Goal: Answer question/provide support: Ask a question

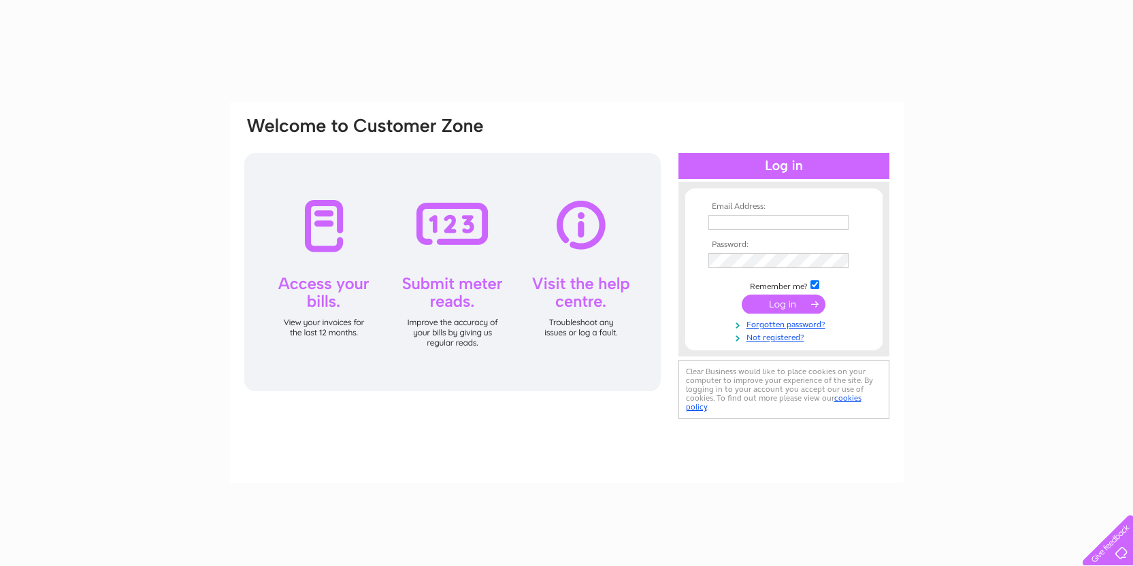
type input "ygh@yarmguesthouse.com"
click at [798, 301] on input "submit" at bounding box center [784, 304] width 84 height 19
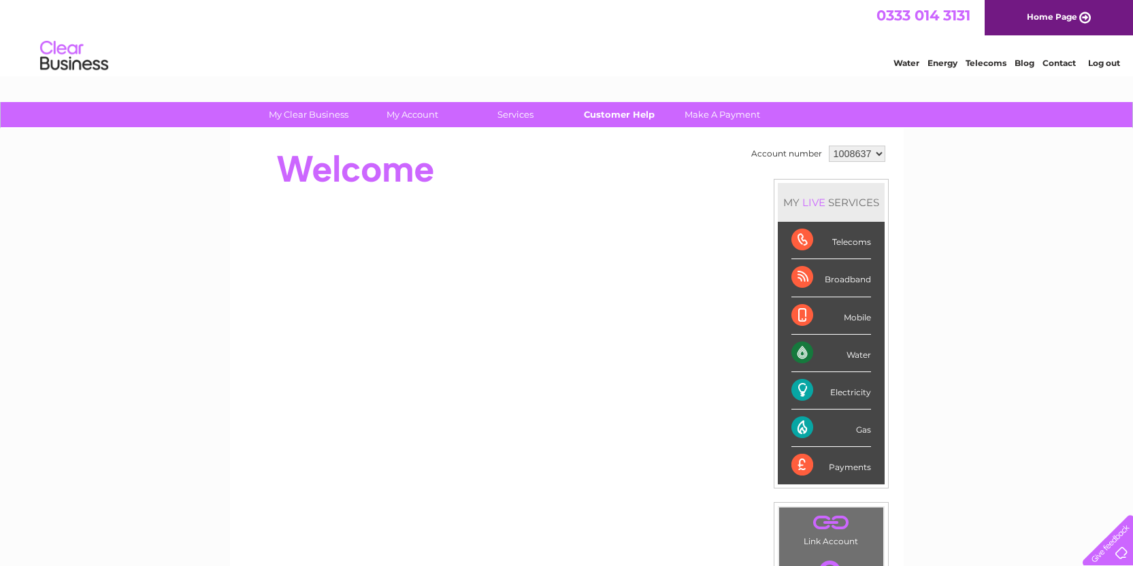
click at [620, 114] on link "Customer Help" at bounding box center [619, 114] width 112 height 25
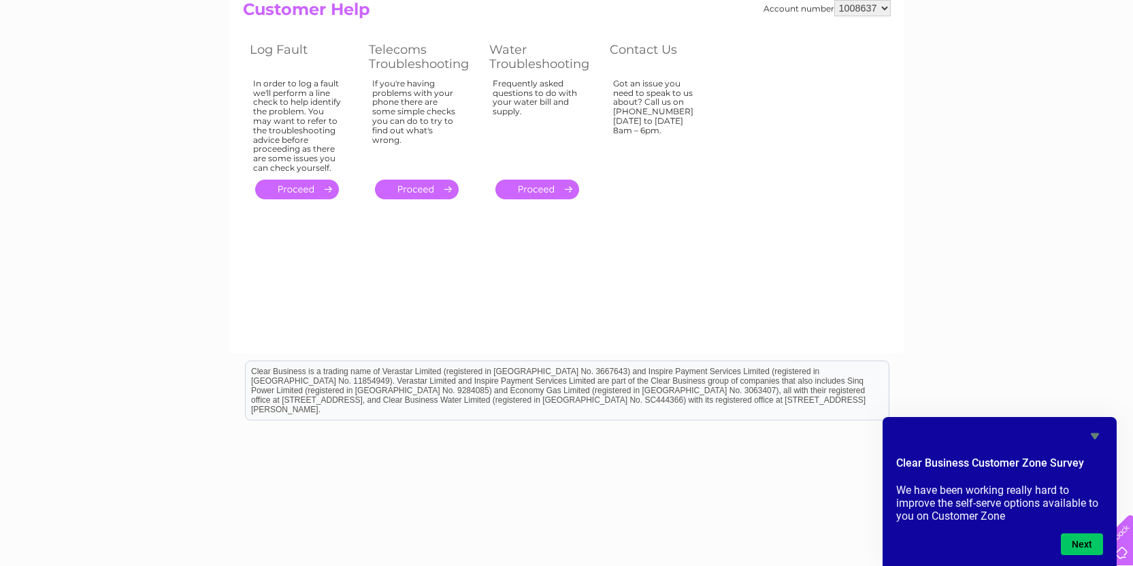
scroll to position [161, 0]
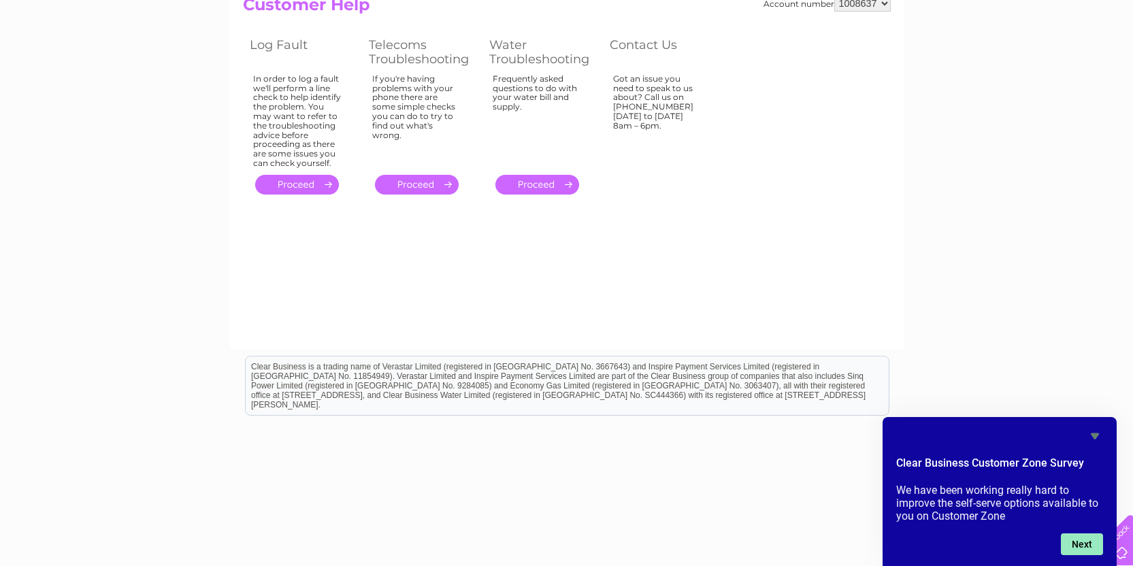
click at [1074, 542] on button "Next" at bounding box center [1082, 544] width 42 height 22
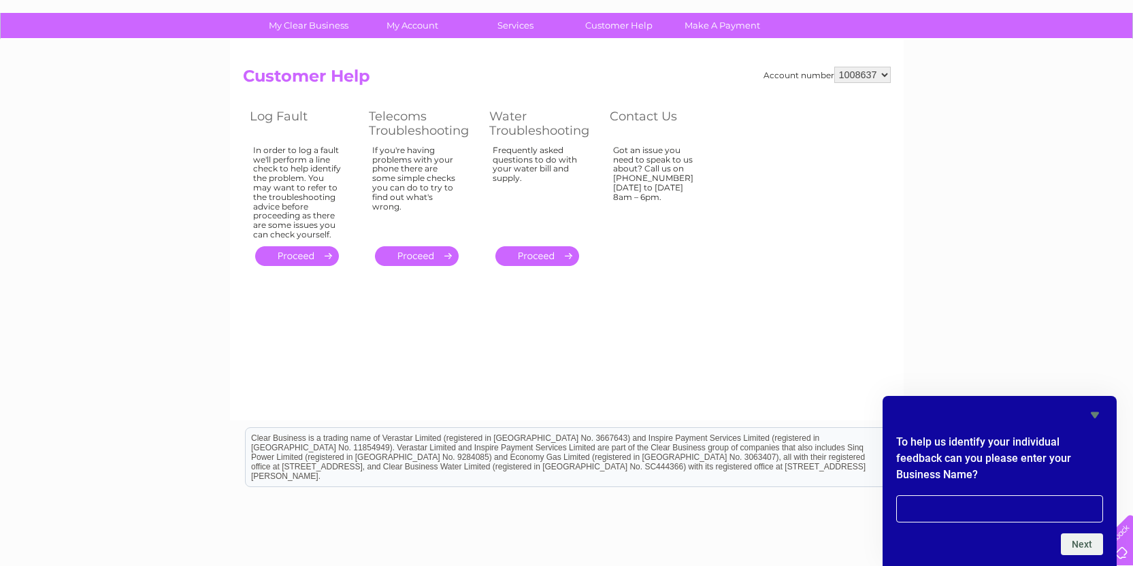
scroll to position [79, 0]
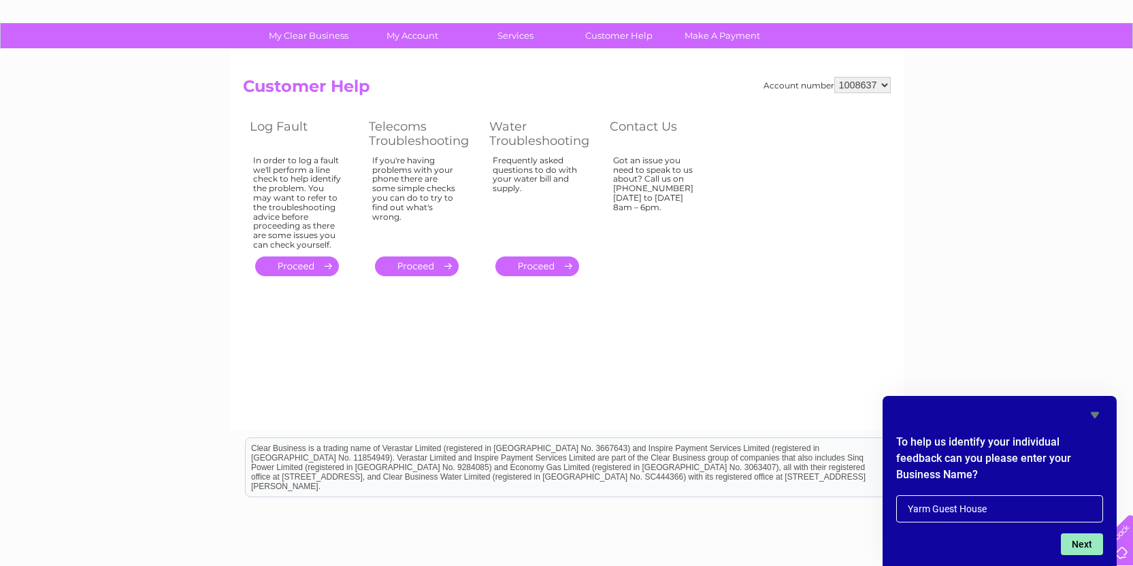
type input "Yarm Guest House"
click at [1087, 546] on button "Next" at bounding box center [1082, 544] width 42 height 22
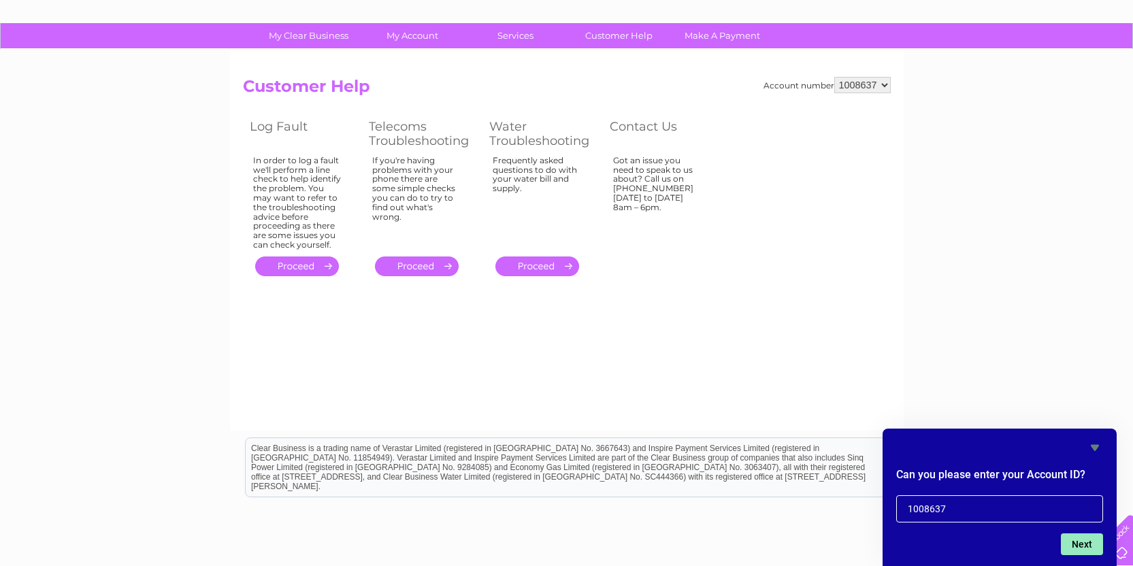
type input "1008637"
click at [1074, 545] on button "Next" at bounding box center [1082, 544] width 42 height 22
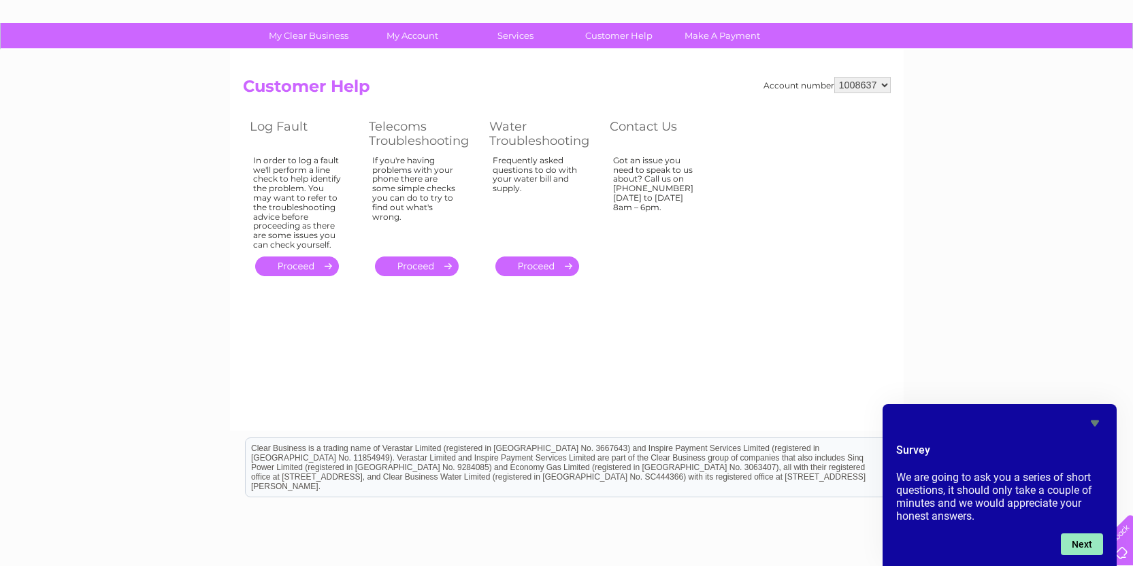
click at [1091, 547] on button "Next" at bounding box center [1082, 544] width 42 height 22
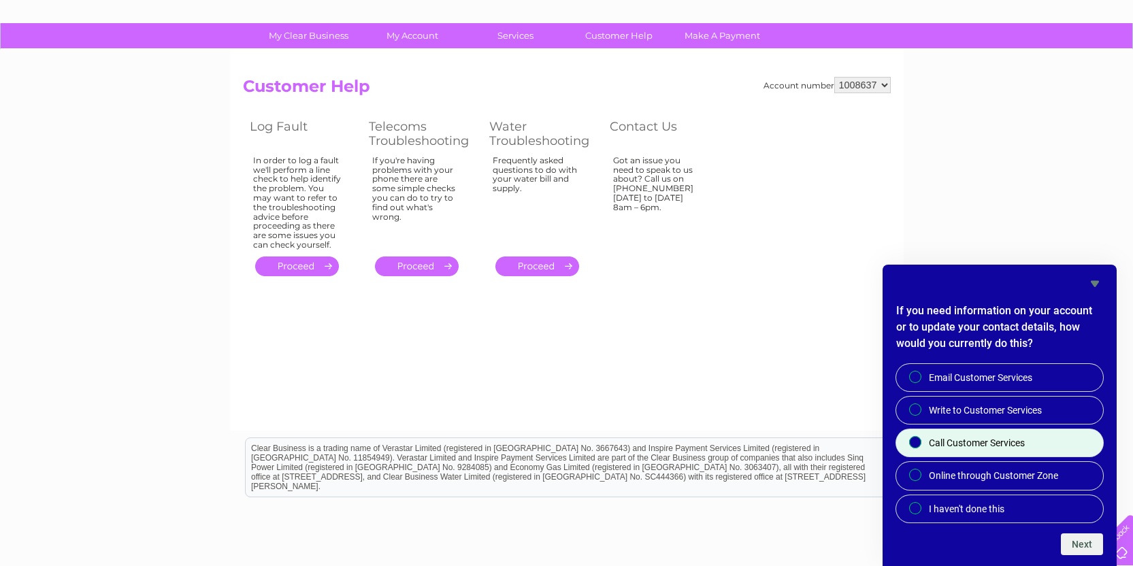
click at [914, 444] on input "Call Customer Services" at bounding box center [916, 443] width 9 height 9
radio input "true"
click at [1086, 545] on button "Next" at bounding box center [1082, 544] width 42 height 22
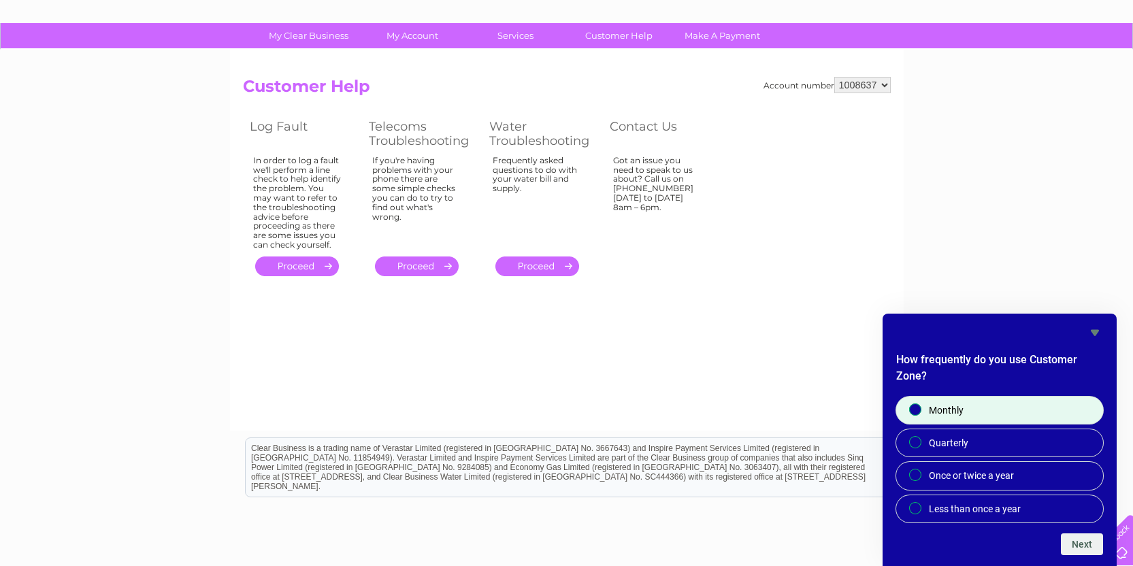
click at [920, 412] on input "Monthly" at bounding box center [916, 410] width 9 height 9
radio input "true"
click at [1087, 545] on button "Next" at bounding box center [1082, 544] width 42 height 22
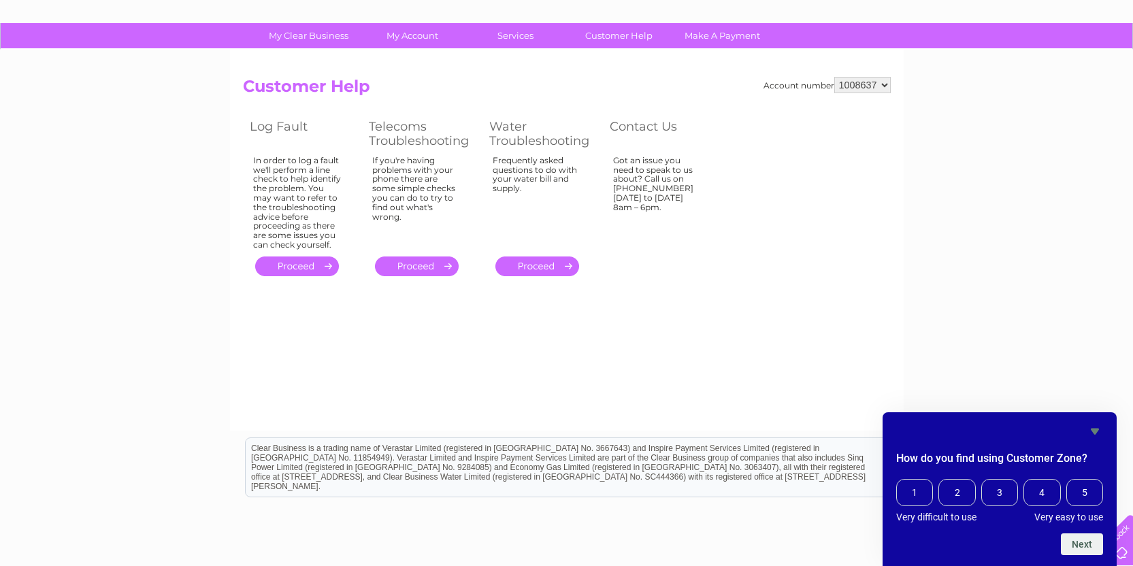
drag, startPoint x: 1035, startPoint y: 489, endPoint x: 1052, endPoint y: 507, distance: 24.5
click at [1036, 489] on span "4" at bounding box center [1041, 492] width 37 height 27
click at [1027, 481] on input "4" at bounding box center [1027, 481] width 0 height 0
click at [1089, 544] on button "Next" at bounding box center [1082, 544] width 42 height 22
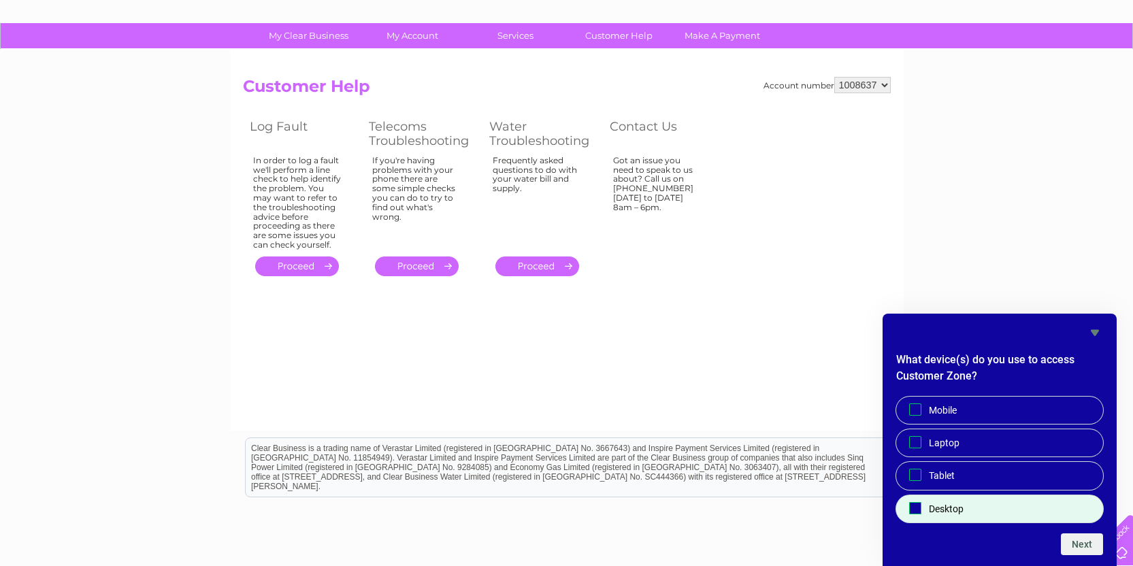
drag, startPoint x: 916, startPoint y: 509, endPoint x: 943, endPoint y: 512, distance: 27.4
click at [917, 509] on input "Desktop" at bounding box center [915, 508] width 9 height 9
checkbox input "true"
click at [1091, 548] on button "Next" at bounding box center [1082, 544] width 42 height 22
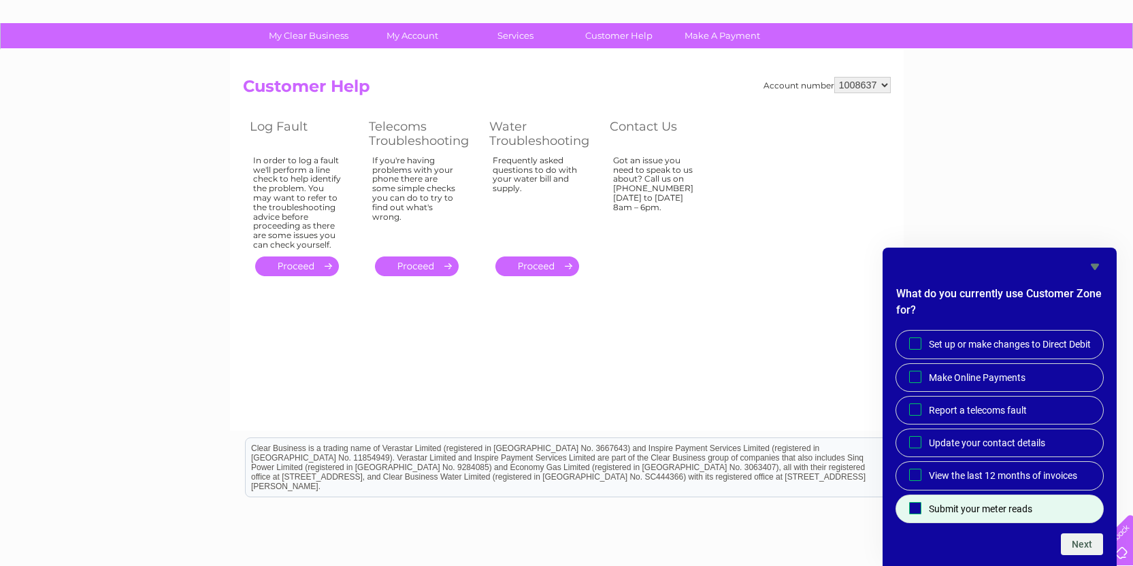
click at [913, 505] on input "Submit your meter reads" at bounding box center [915, 508] width 9 height 9
checkbox input "true"
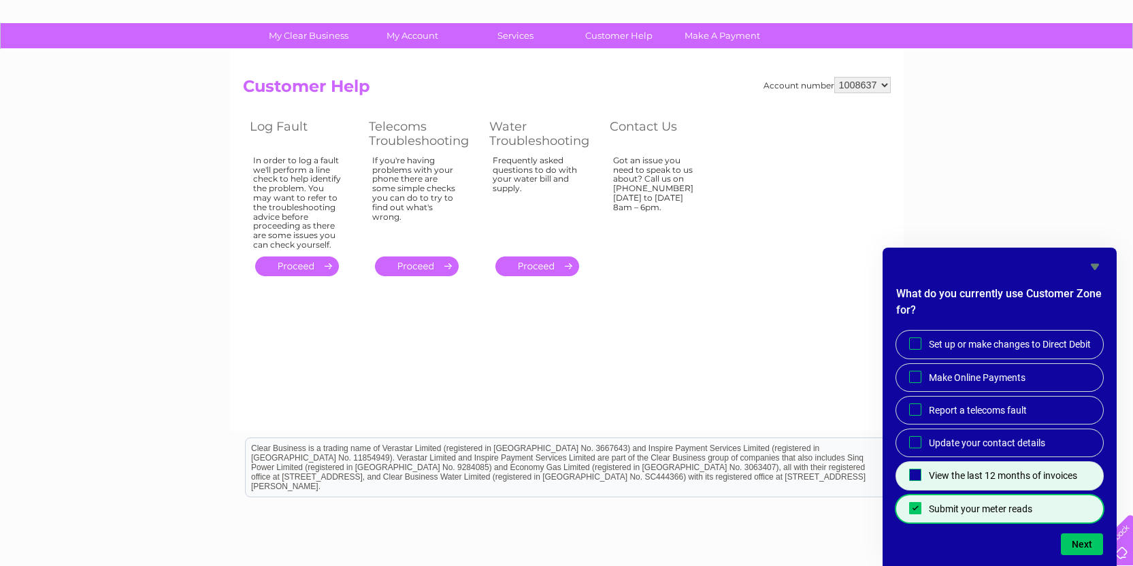
click at [915, 476] on input "View the last 12 months of invoices" at bounding box center [915, 475] width 9 height 9
checkbox input "true"
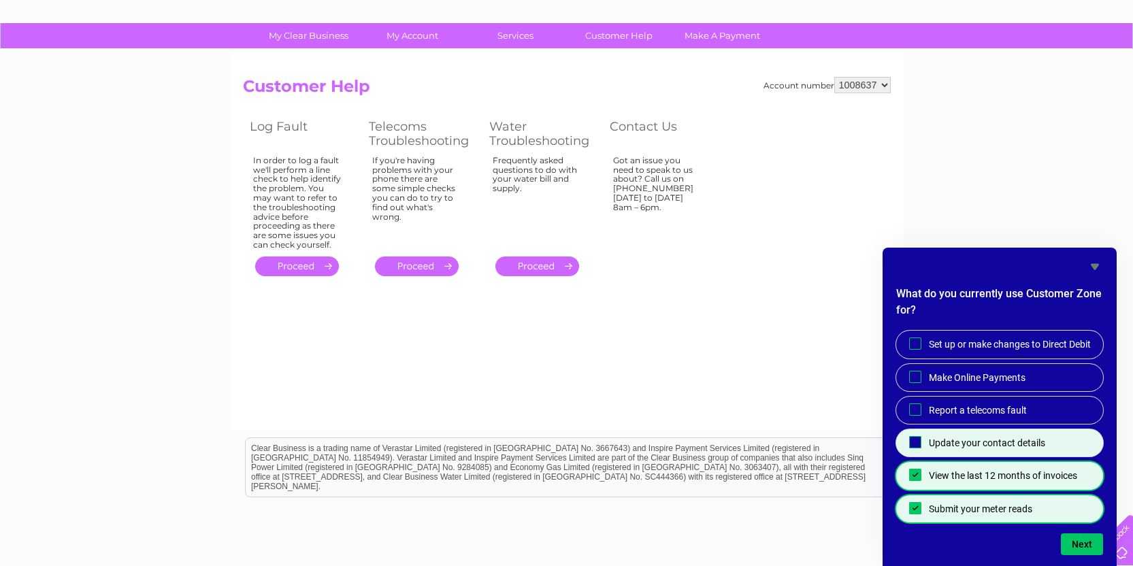
click at [917, 442] on input "Update your contact details" at bounding box center [915, 442] width 9 height 9
checkbox input "true"
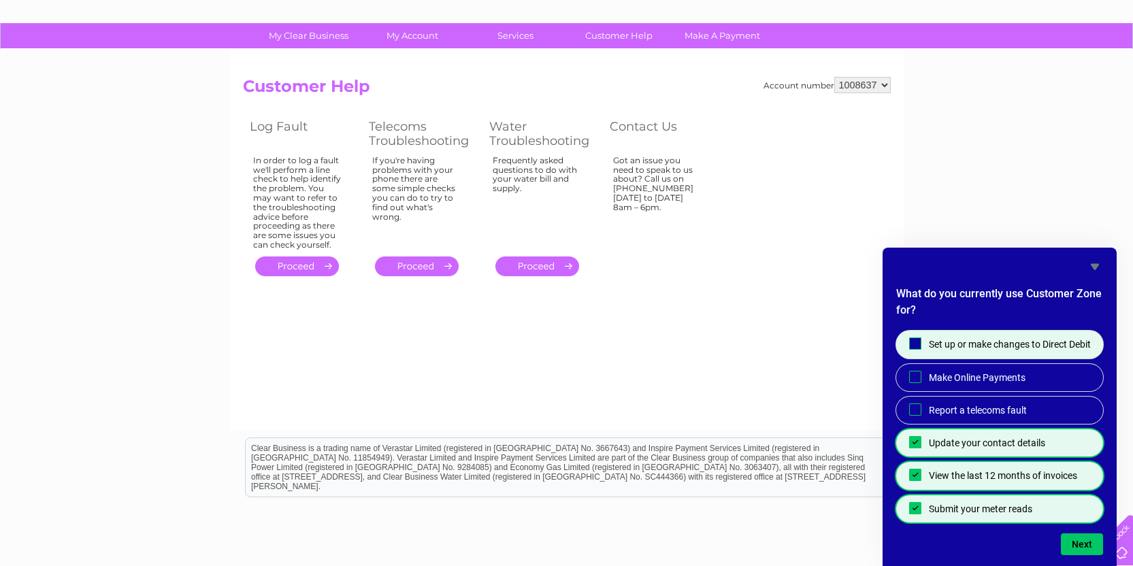
click at [915, 340] on input "Set up or make changes to Direct Debit" at bounding box center [915, 344] width 9 height 9
checkbox input "true"
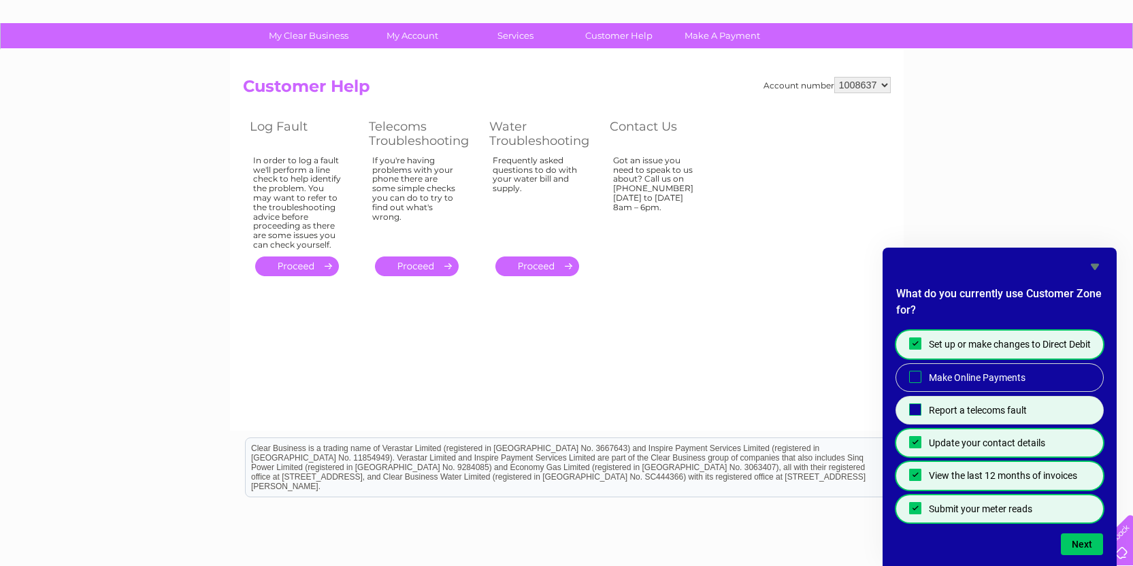
click at [919, 412] on input "Report a telecoms fault" at bounding box center [915, 409] width 9 height 9
checkbox input "true"
click at [1090, 547] on button "Next" at bounding box center [1082, 544] width 42 height 22
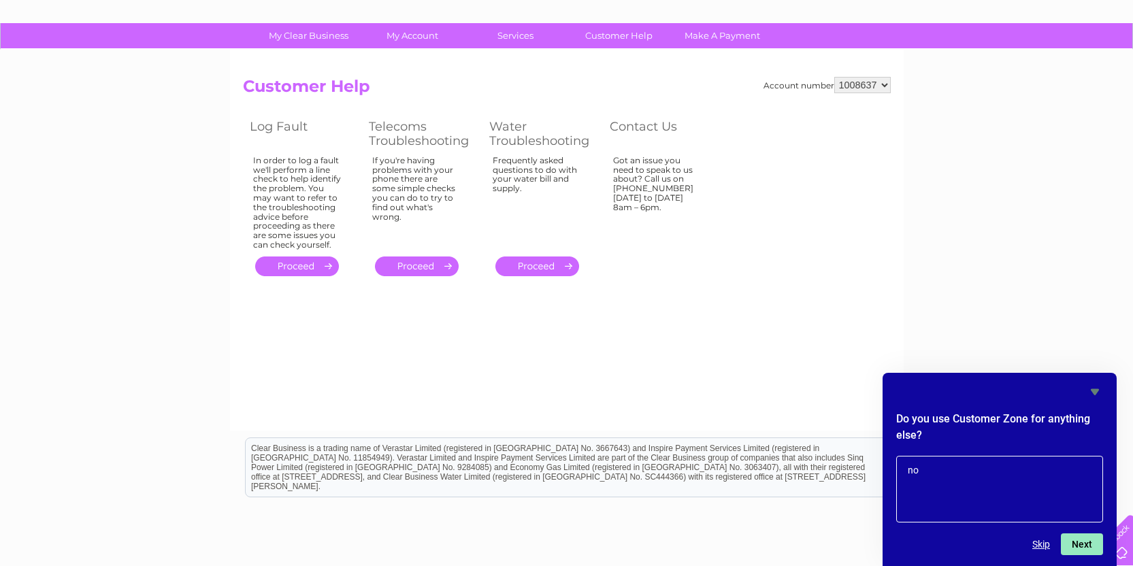
type textarea "no"
click at [1093, 538] on button "Next" at bounding box center [1082, 544] width 42 height 22
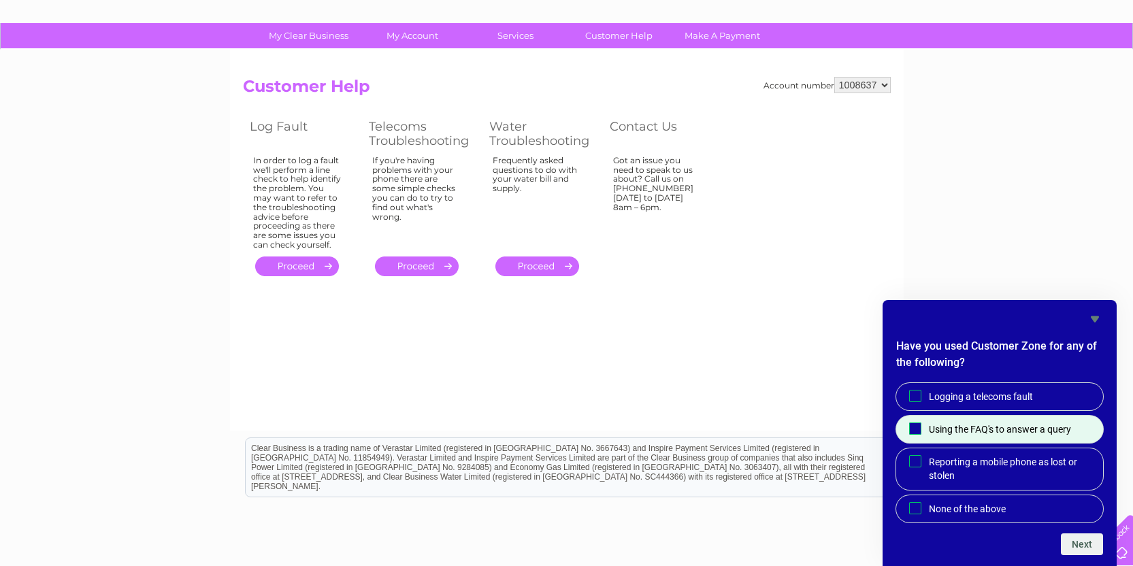
click at [919, 427] on input "Using the FAQ's to answer a query" at bounding box center [915, 428] width 9 height 9
checkbox input "true"
click at [1078, 542] on button "Next" at bounding box center [1082, 544] width 42 height 22
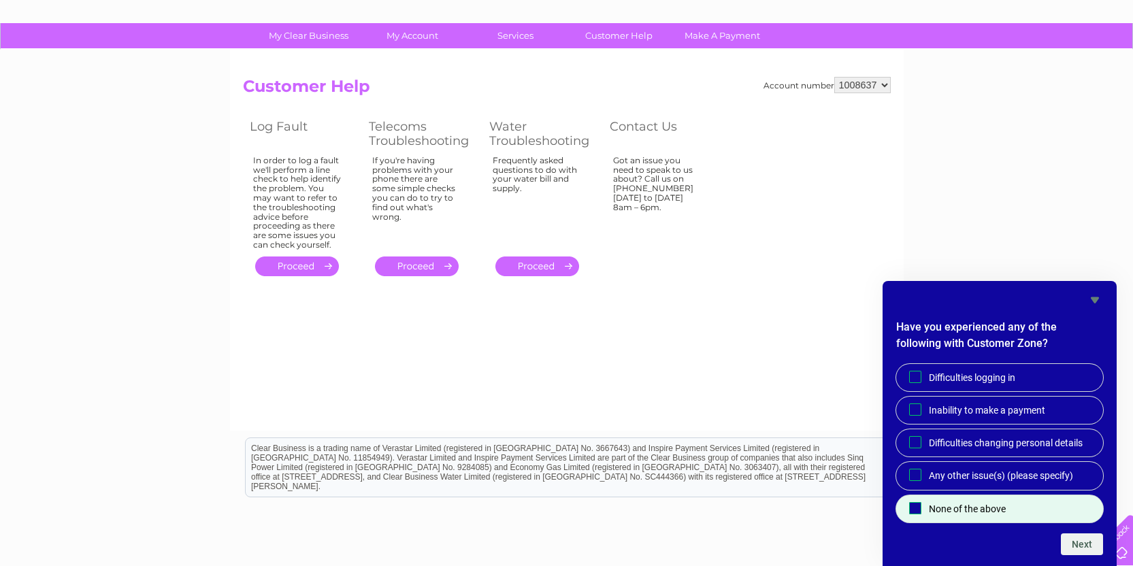
drag, startPoint x: 915, startPoint y: 507, endPoint x: 949, endPoint y: 511, distance: 33.6
click at [916, 507] on input "None of the above" at bounding box center [915, 508] width 9 height 9
checkbox input "true"
click at [1091, 548] on button "Next" at bounding box center [1082, 544] width 42 height 22
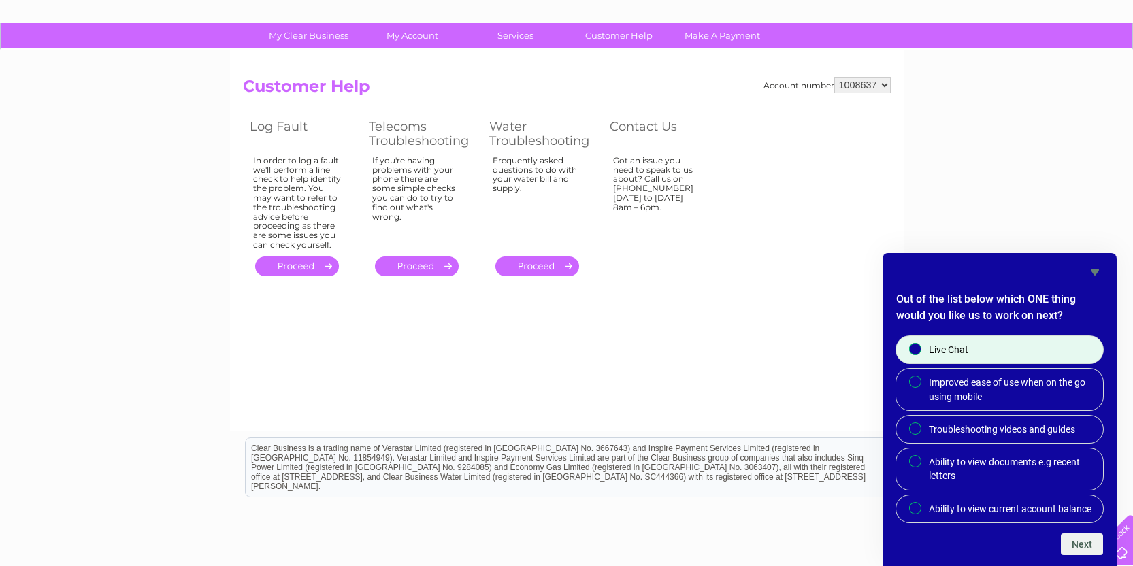
click at [914, 350] on input "Live Chat" at bounding box center [916, 350] width 9 height 9
radio input "true"
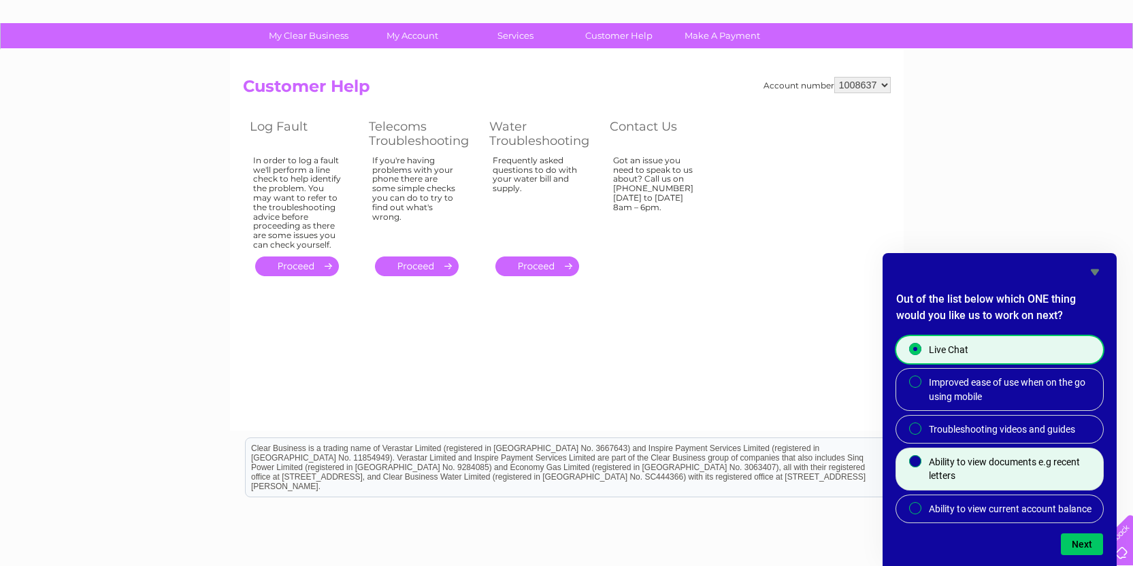
click at [916, 458] on input "Ability to view documents e.g recent letters" at bounding box center [916, 462] width 9 height 9
radio input "true"
radio input "false"
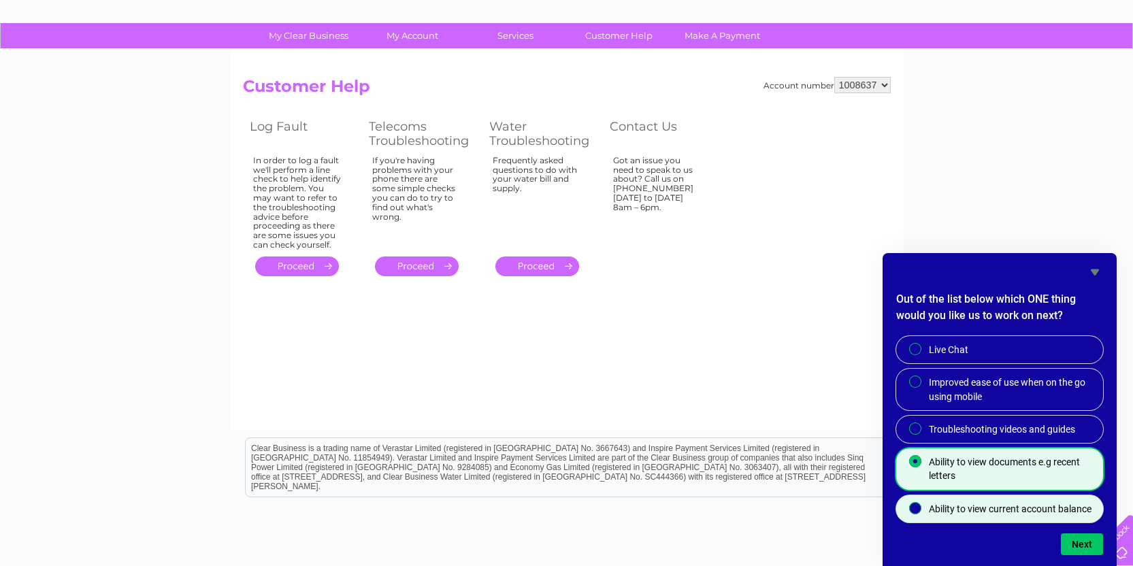
click at [919, 507] on input "Ability to view current account balance" at bounding box center [916, 509] width 9 height 9
radio input "true"
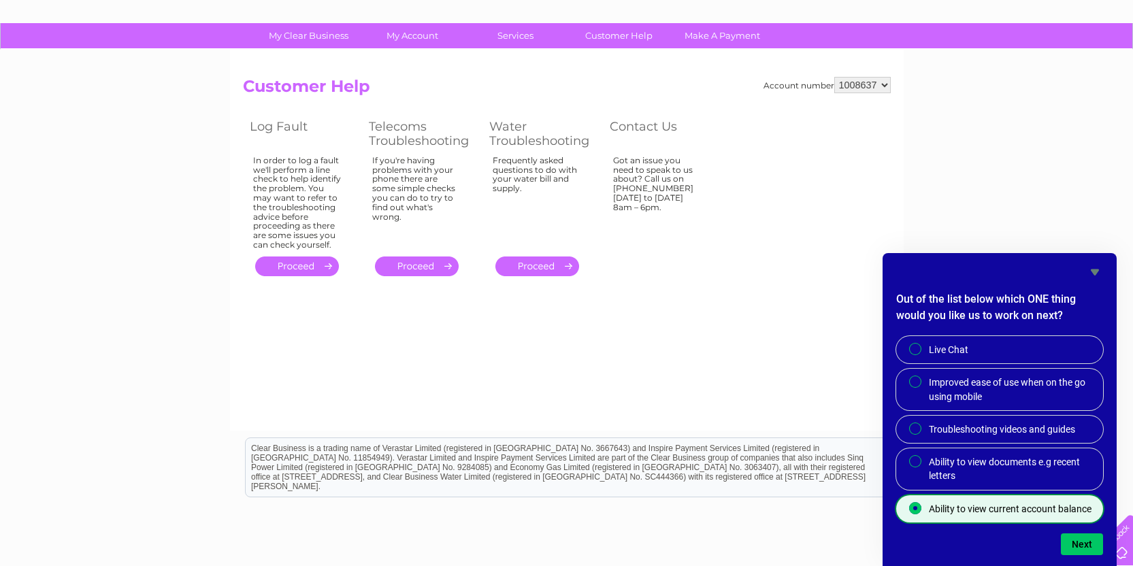
radio input "false"
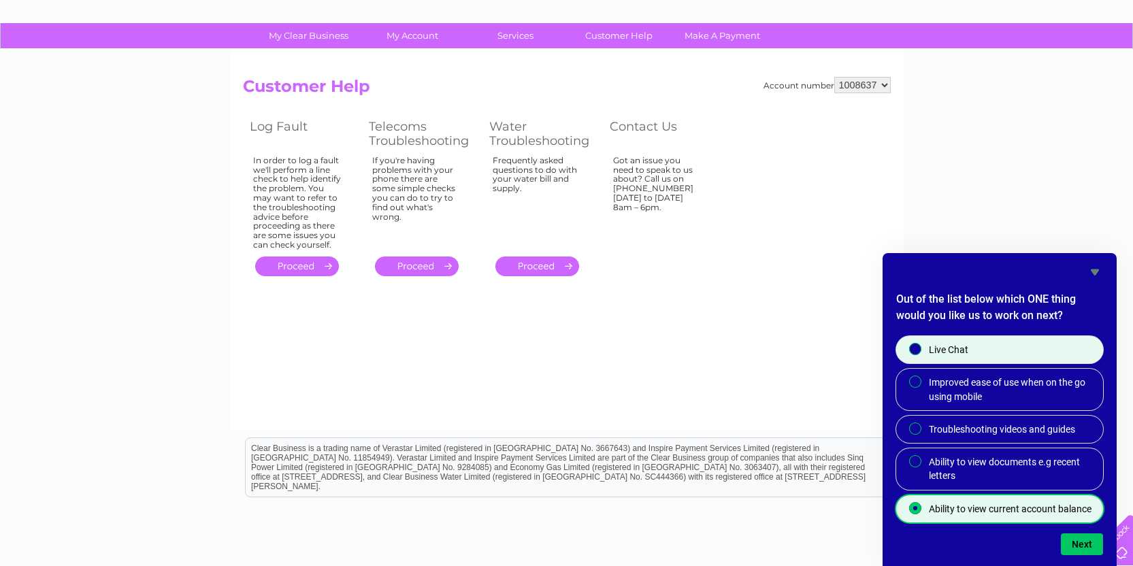
click at [919, 350] on input "Live Chat" at bounding box center [916, 350] width 9 height 9
radio input "true"
radio input "false"
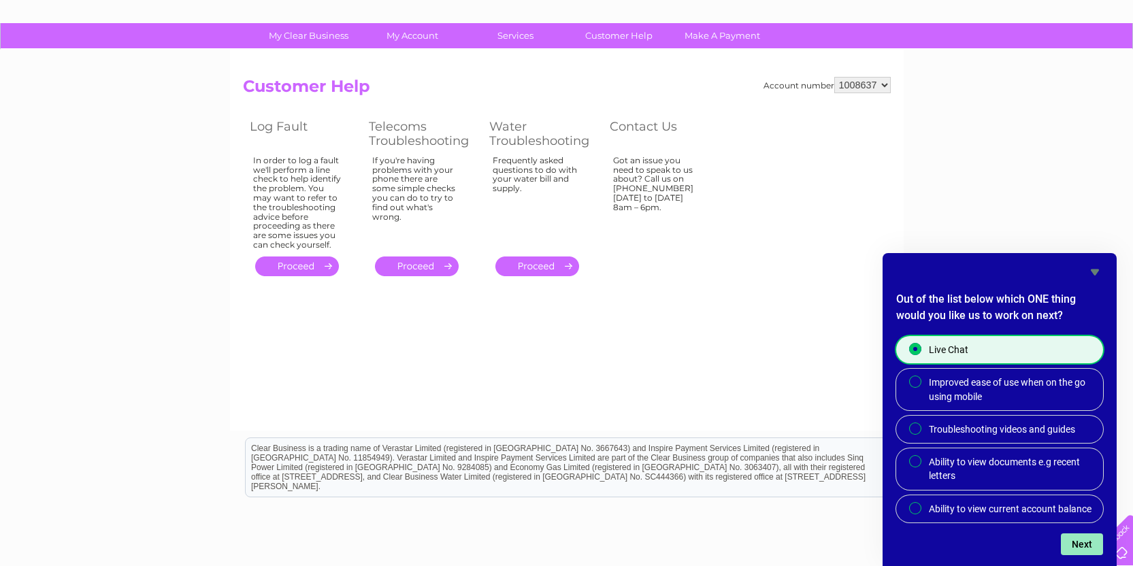
click at [1082, 543] on button "Next" at bounding box center [1082, 544] width 42 height 22
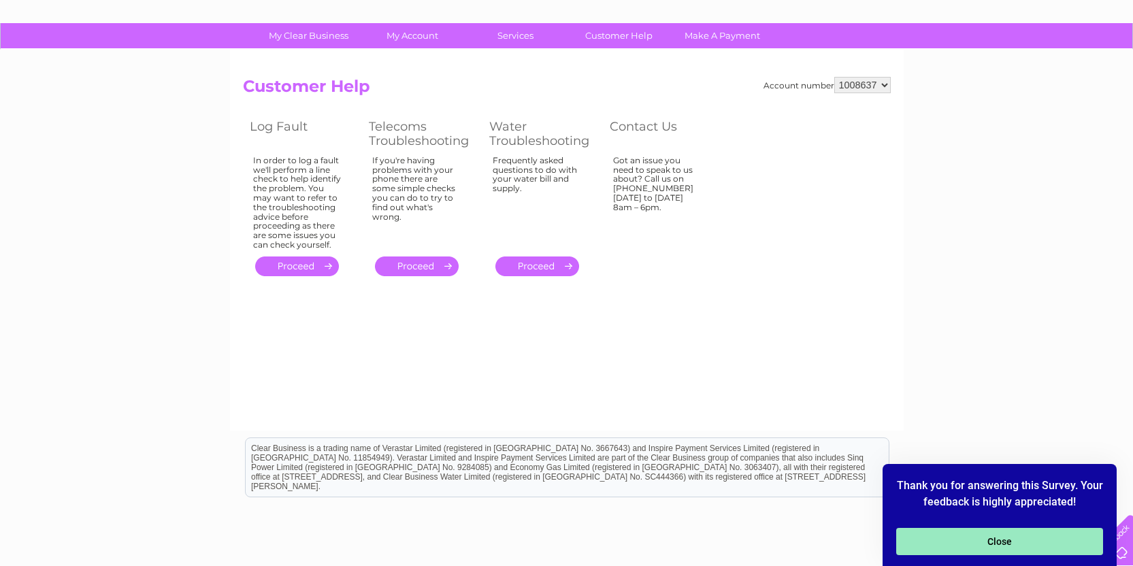
click at [982, 540] on button "Close" at bounding box center [999, 541] width 207 height 27
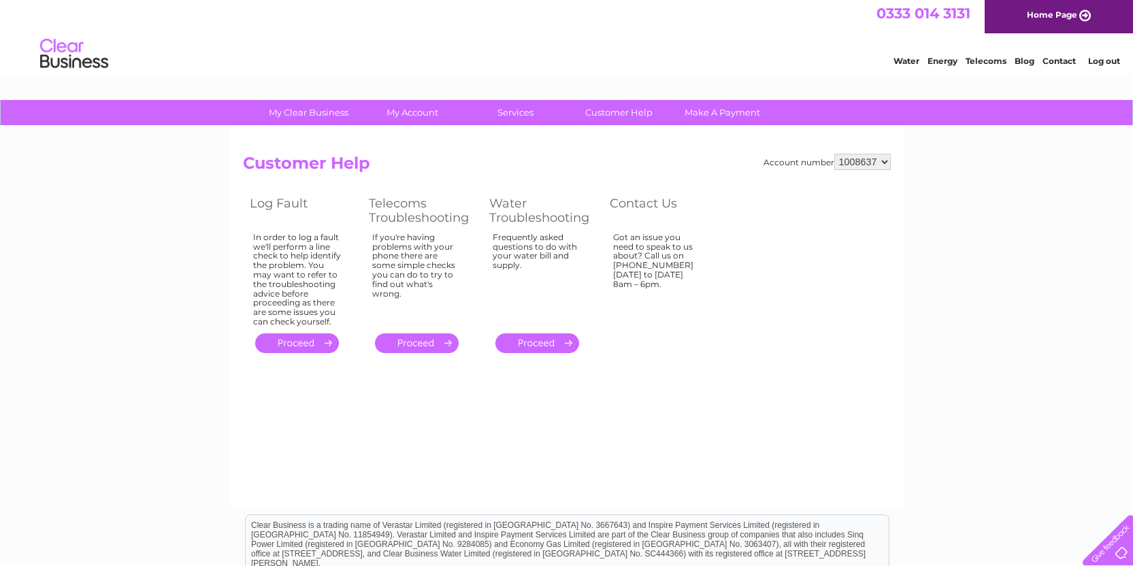
scroll to position [0, 0]
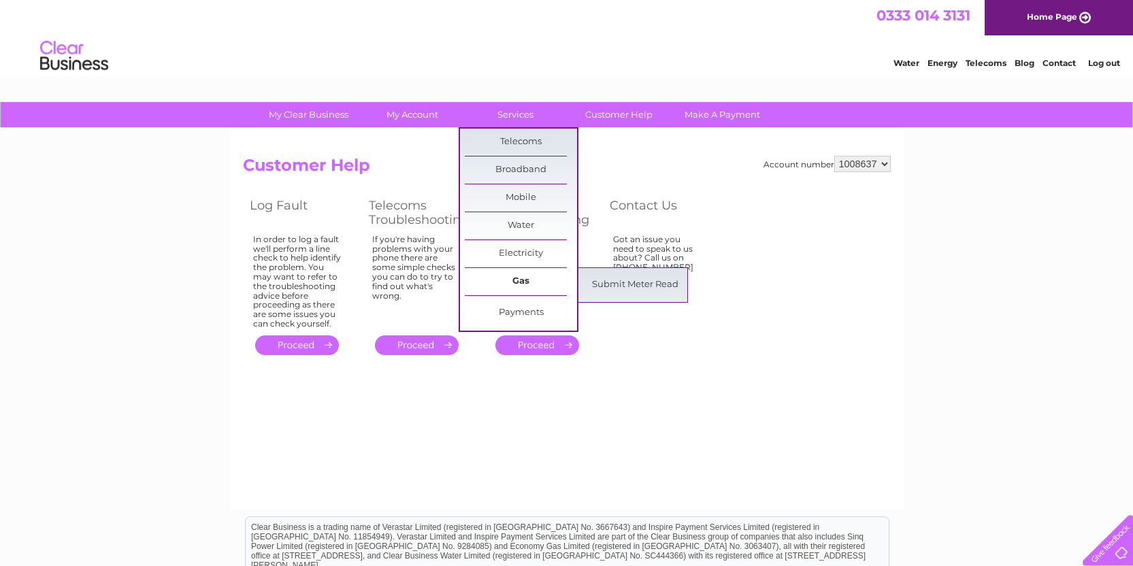
click at [508, 278] on link "Gas" at bounding box center [521, 281] width 112 height 27
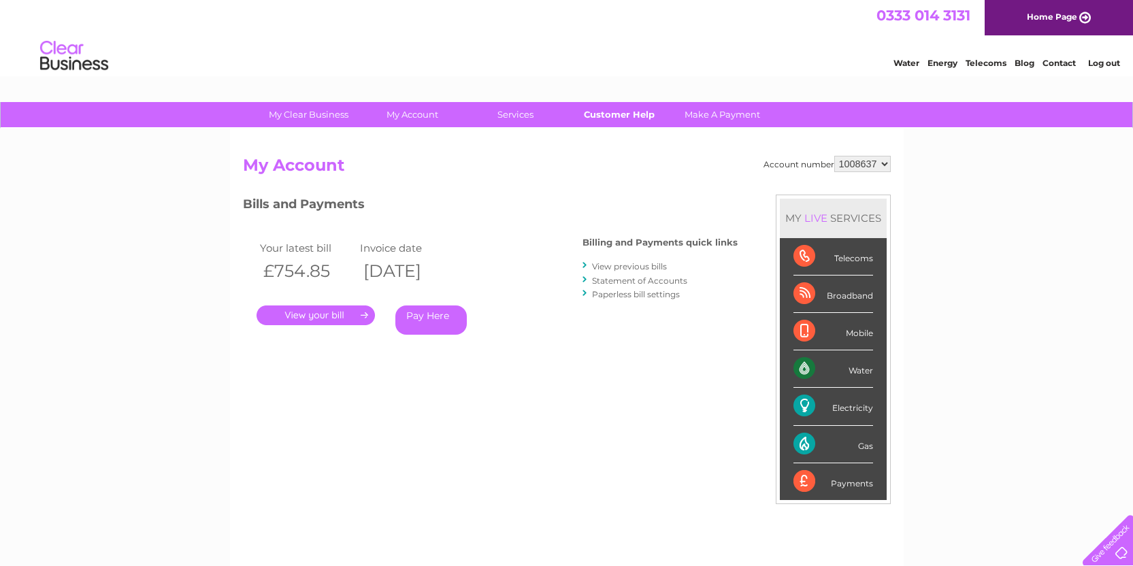
click at [633, 111] on link "Customer Help" at bounding box center [619, 114] width 112 height 25
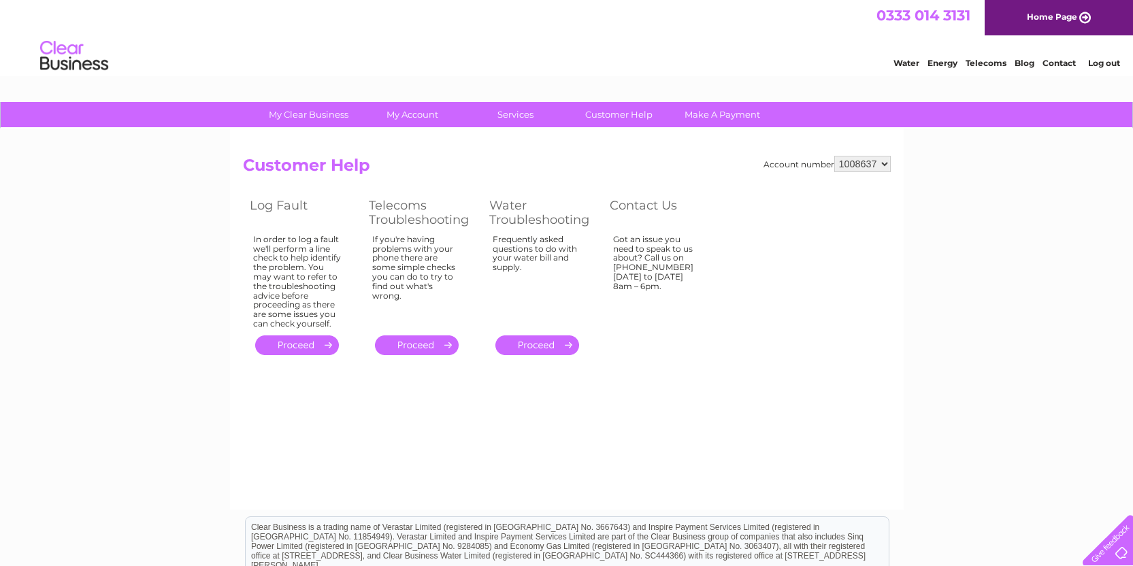
click at [885, 165] on select "1008637" at bounding box center [862, 164] width 56 height 16
